Goal: Task Accomplishment & Management: Complete application form

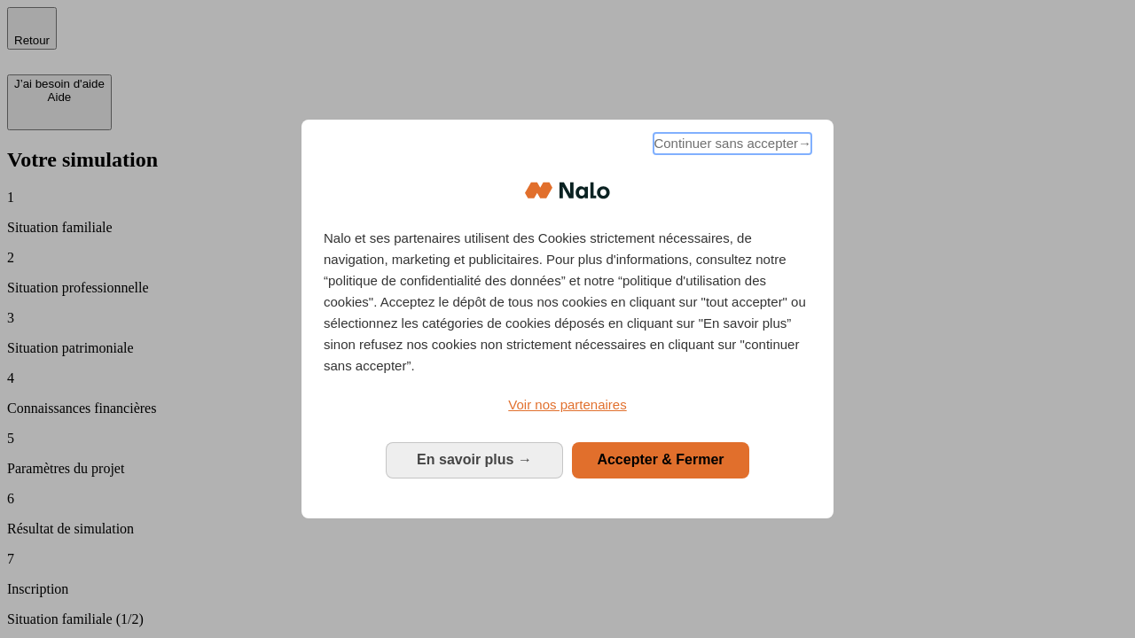
click at [730, 146] on span "Continuer sans accepter →" at bounding box center [732, 143] width 158 height 21
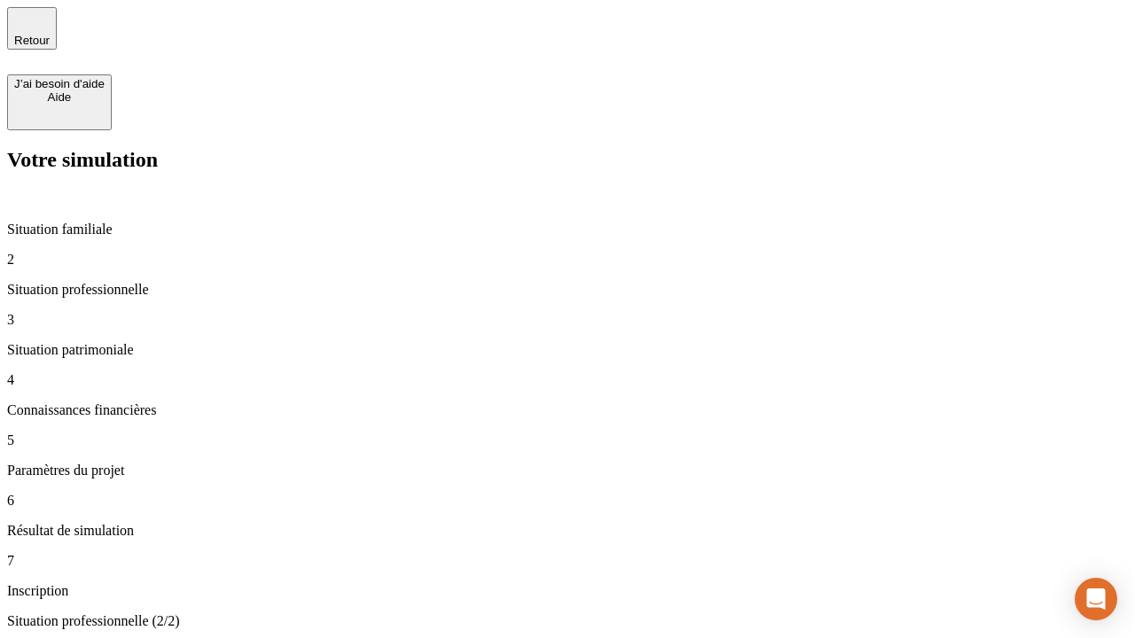
type input "30 000"
type input "1 000"
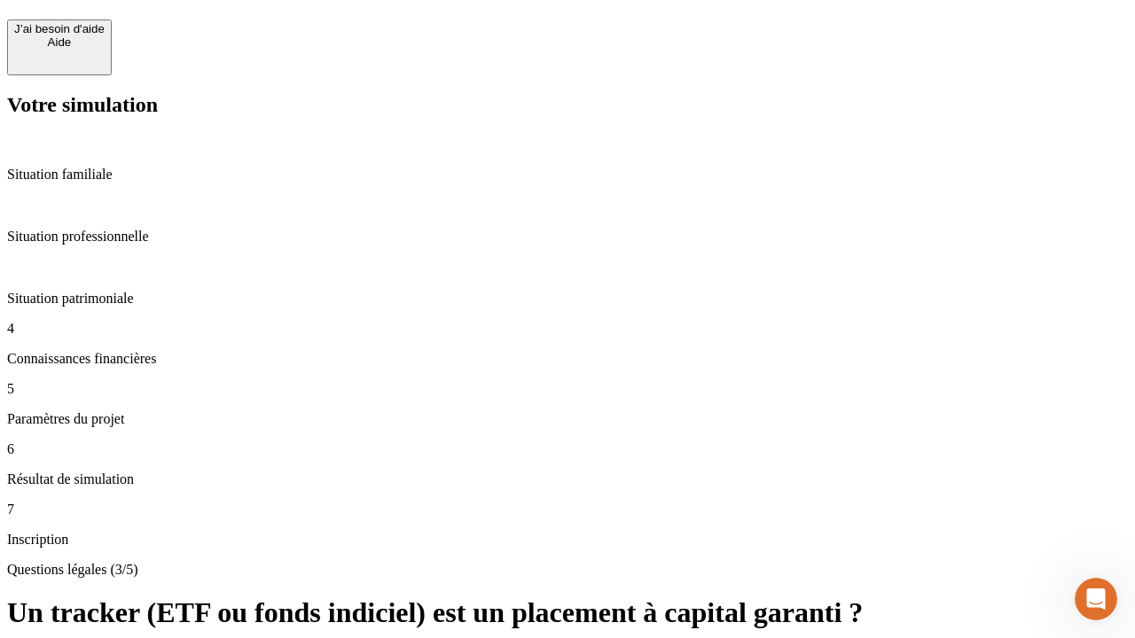
scroll to position [39, 0]
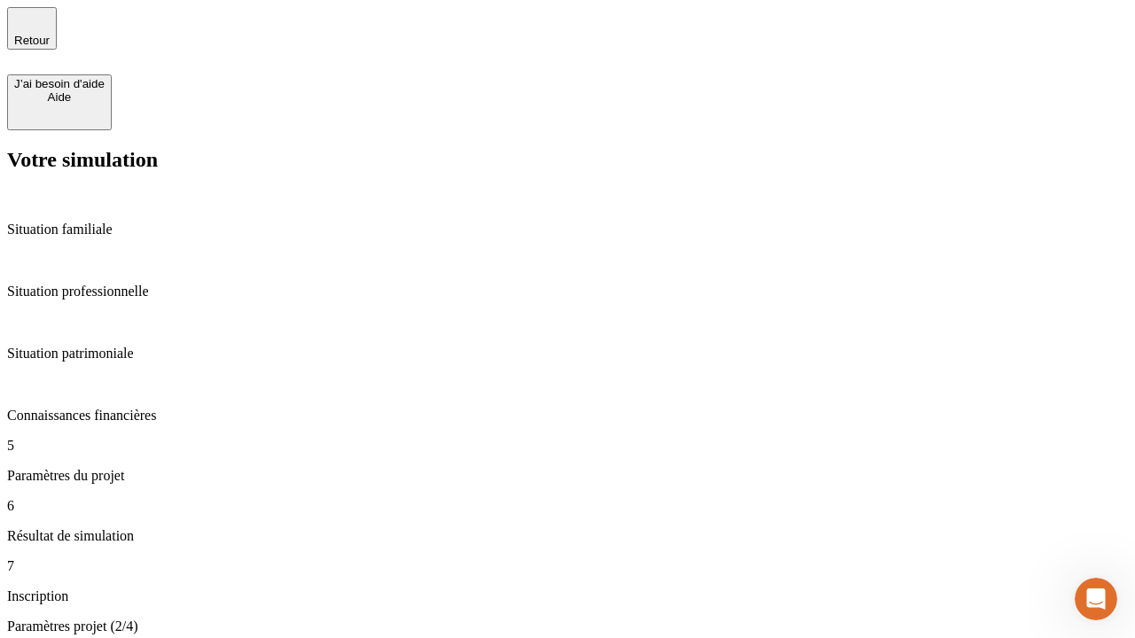
type input "40"
type input "64"
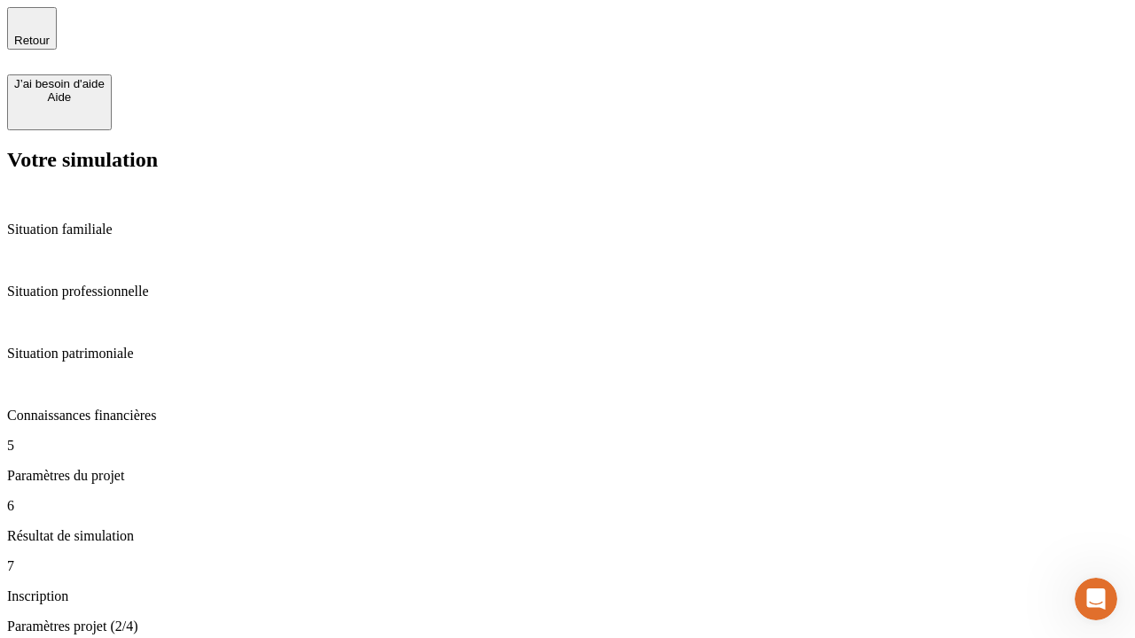
type input "200 000"
type input "640"
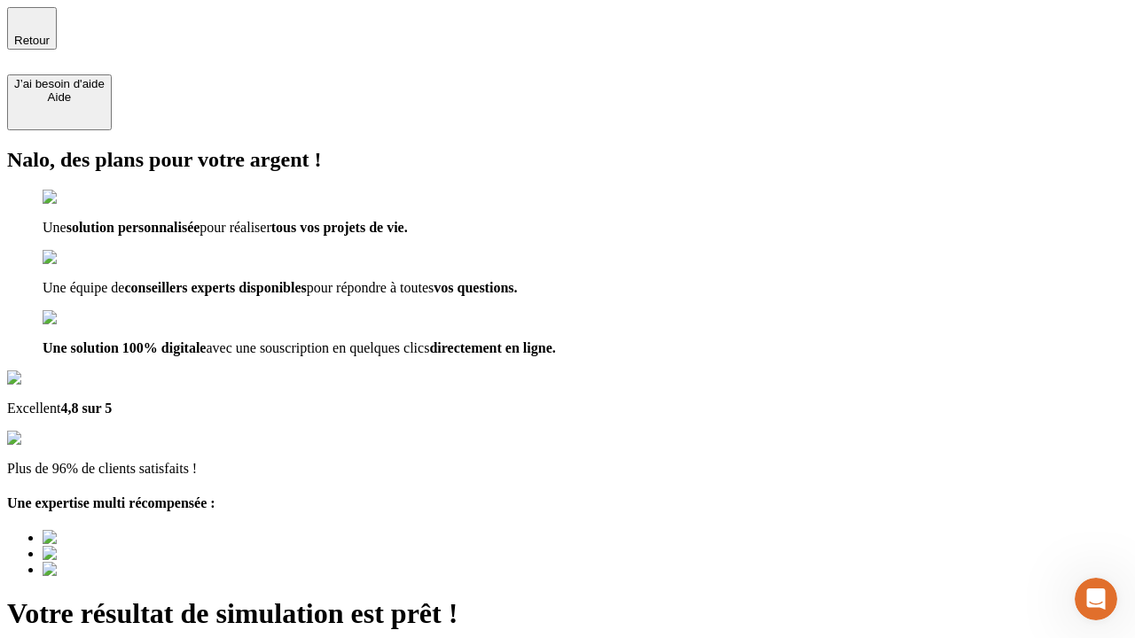
type input "[EMAIL_ADDRESS][DOMAIN_NAME]"
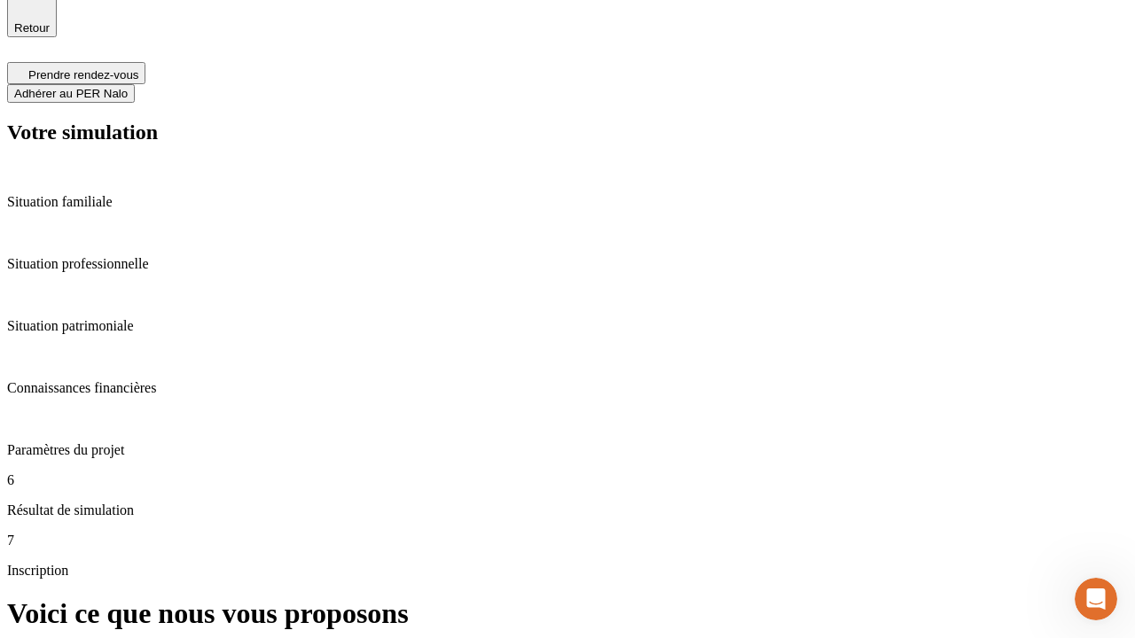
click at [128, 87] on span "Adhérer au PER Nalo" at bounding box center [70, 93] width 113 height 13
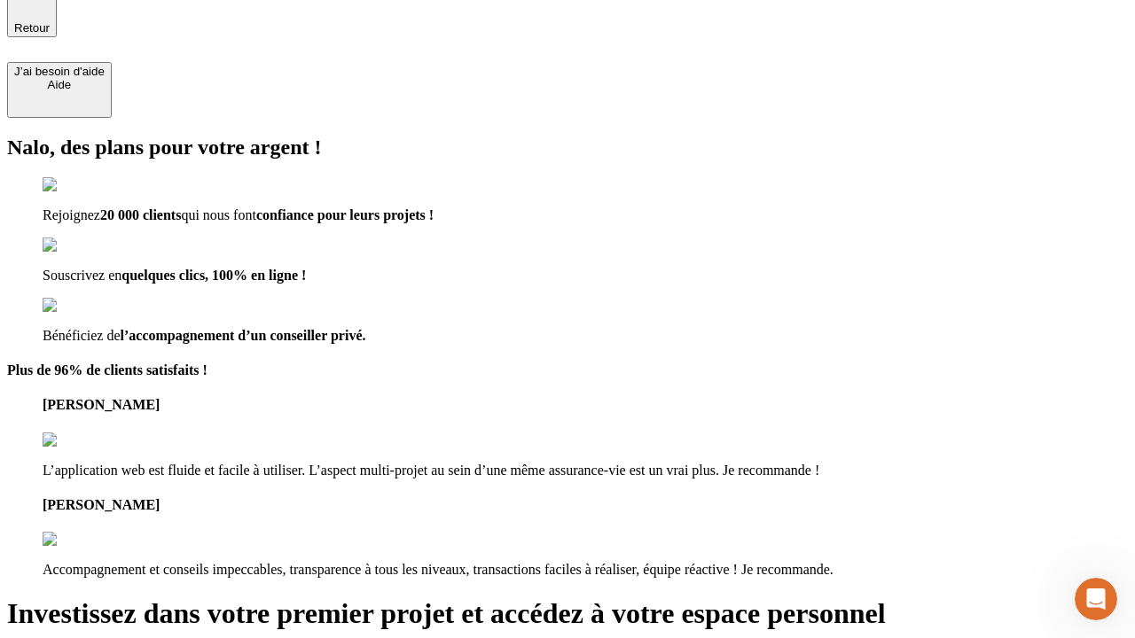
scroll to position [11, 0]
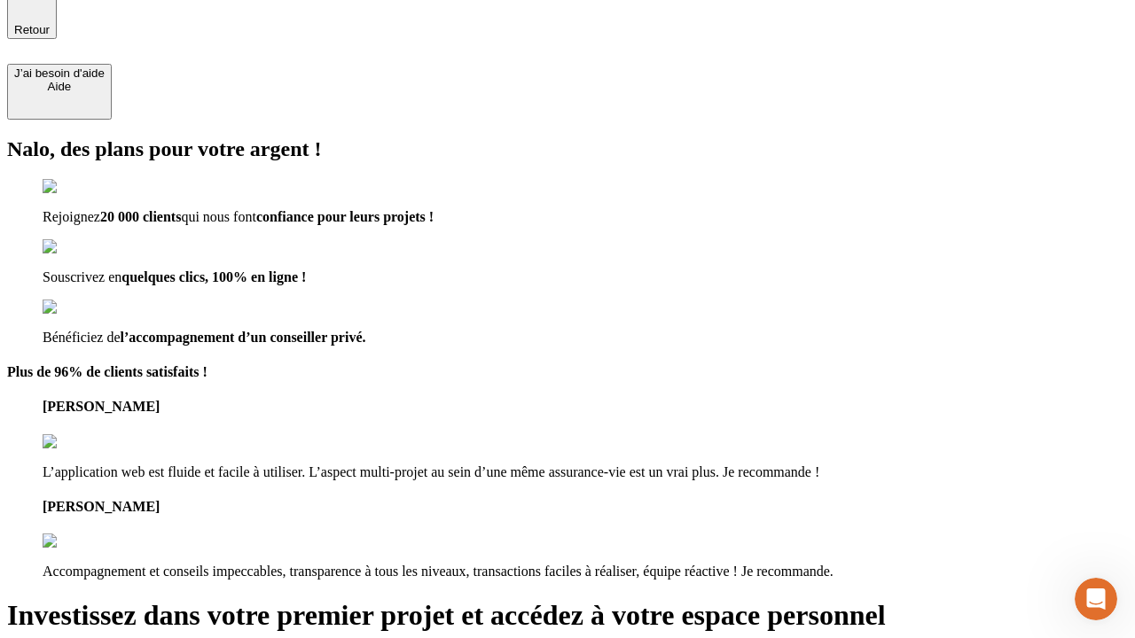
type input "[PERSON_NAME][EMAIL_ADDRESS][DOMAIN_NAME]"
